Goal: Find specific page/section: Find specific page/section

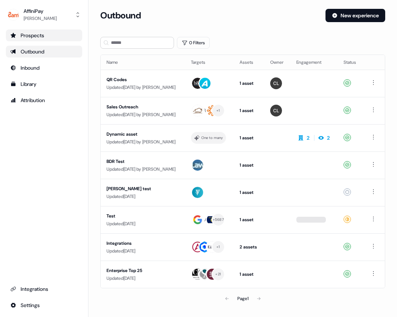
click at [32, 34] on div "Prospects" at bounding box center [43, 35] width 67 height 7
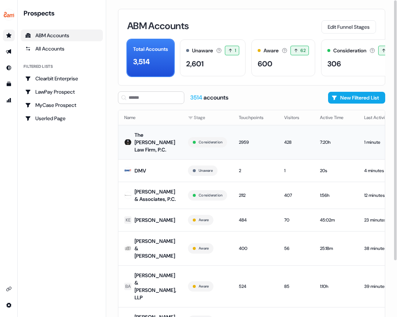
click at [141, 141] on div "The [PERSON_NAME] Law Firm, P.C." at bounding box center [155, 142] width 42 height 22
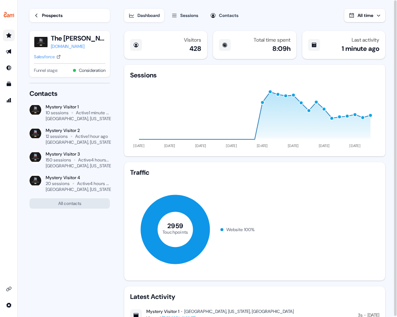
click at [195, 48] on div "428" at bounding box center [195, 48] width 12 height 9
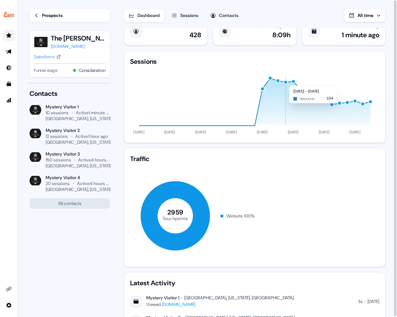
scroll to position [14, 0]
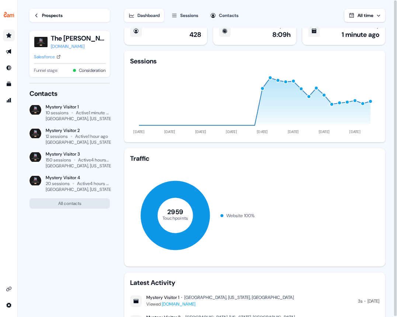
click at [238, 17] on div "Contacts" at bounding box center [229, 15] width 20 height 7
